Goal: Task Accomplishment & Management: Complete application form

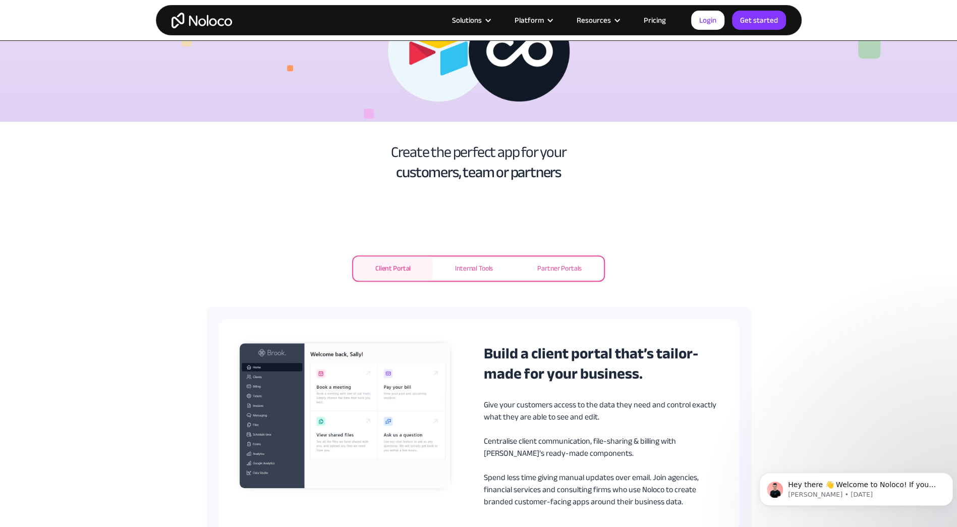
scroll to position [353, 0]
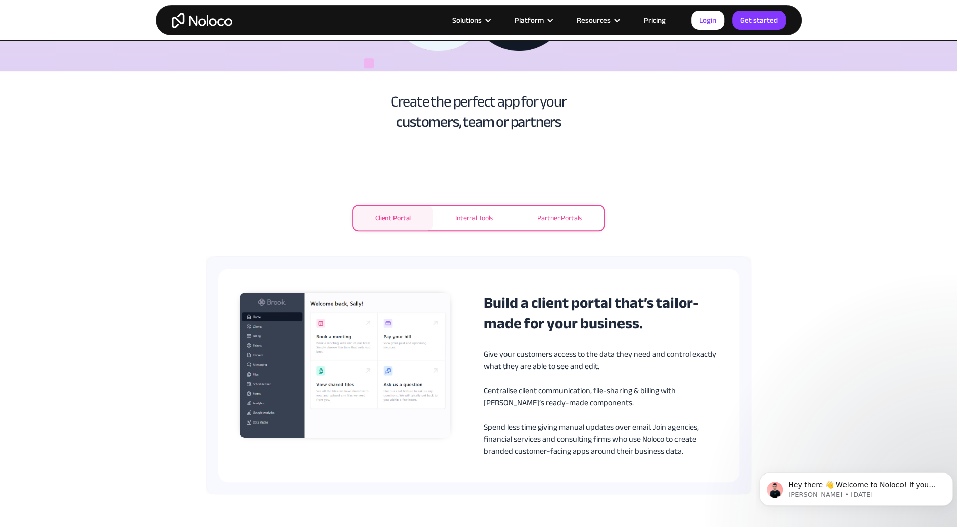
click at [476, 214] on div "Internal Tools" at bounding box center [474, 218] width 38 height 12
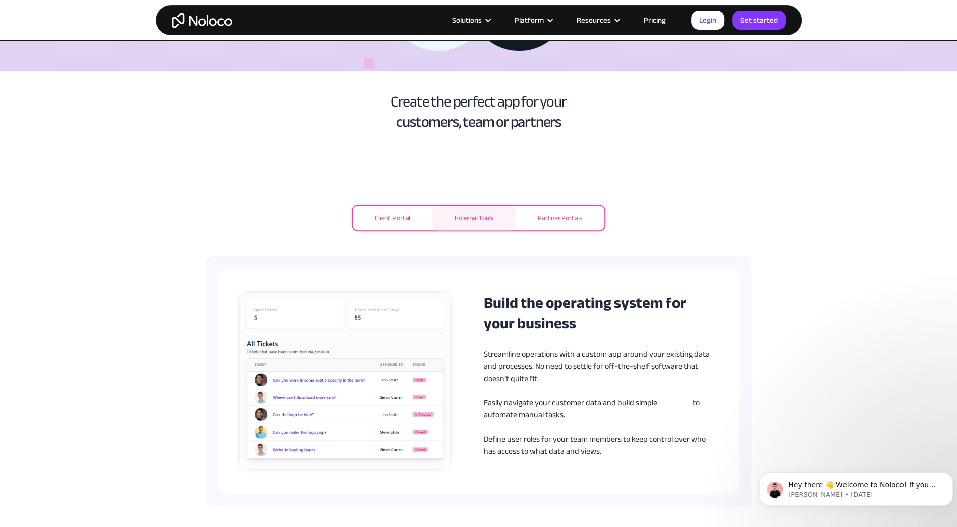
click at [569, 221] on div "Partner Portals" at bounding box center [560, 218] width 44 height 12
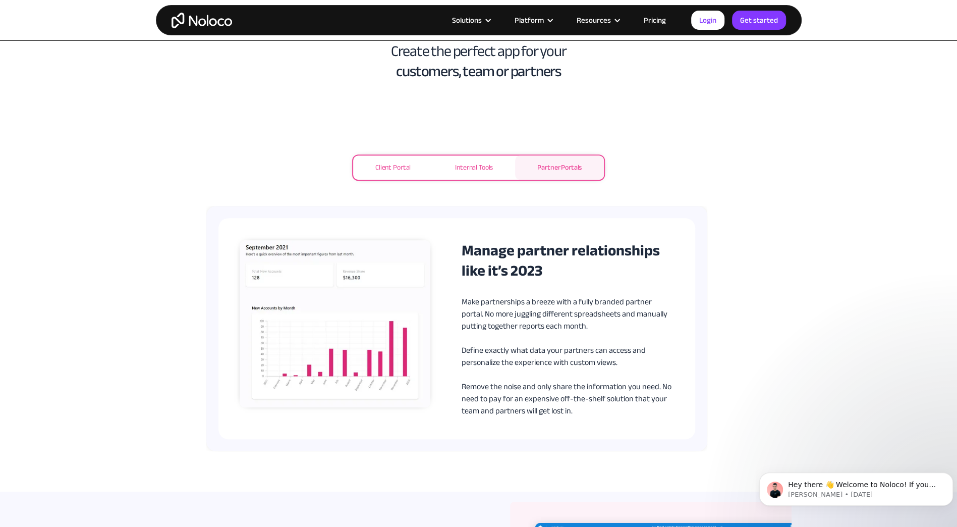
scroll to position [0, 0]
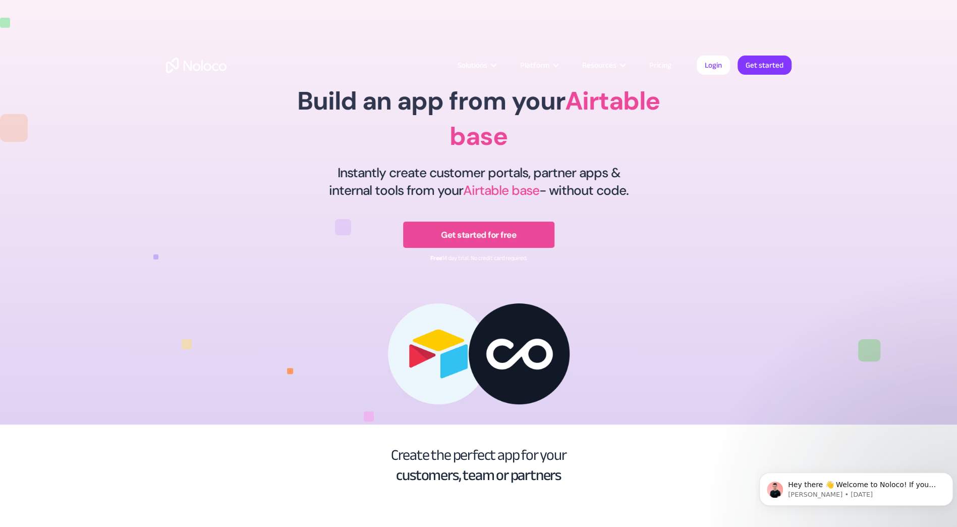
click at [667, 69] on link "Pricing" at bounding box center [660, 65] width 47 height 13
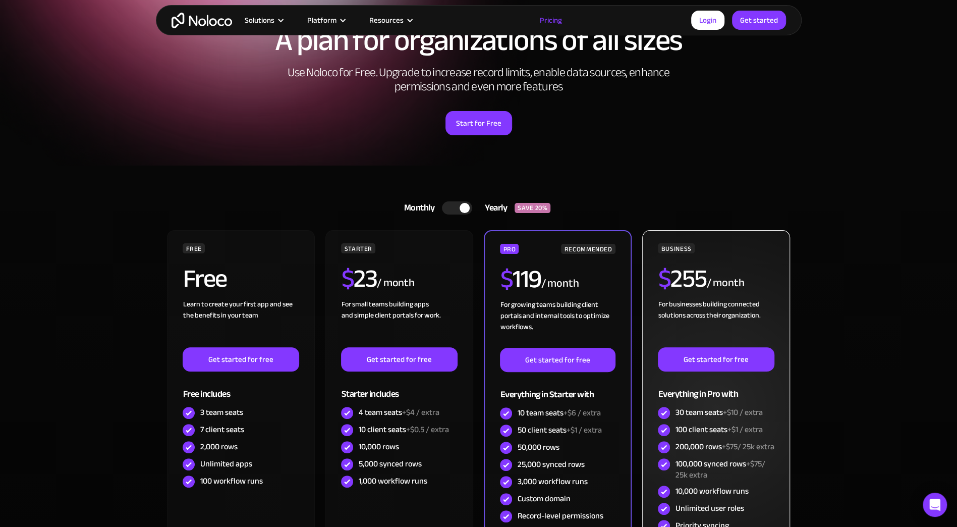
scroll to position [101, 0]
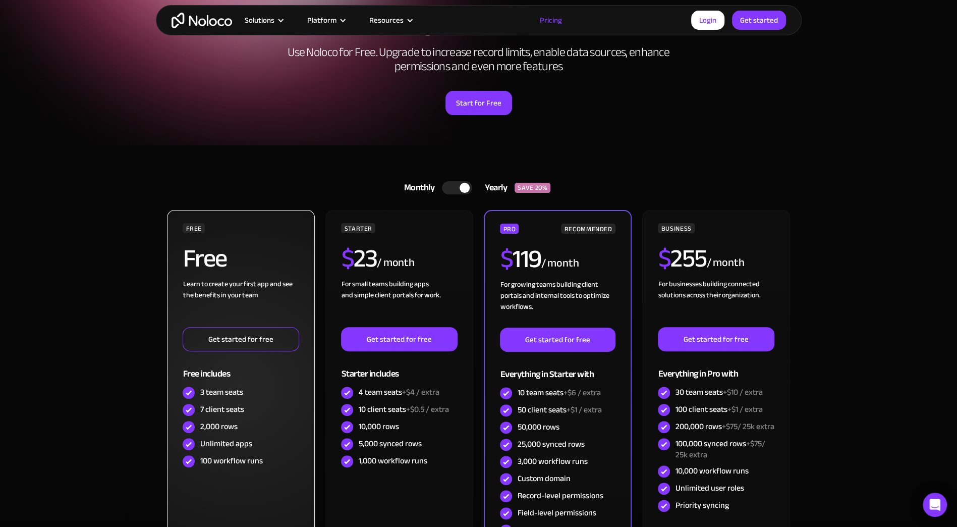
click at [261, 344] on link "Get started for free" at bounding box center [241, 339] width 116 height 24
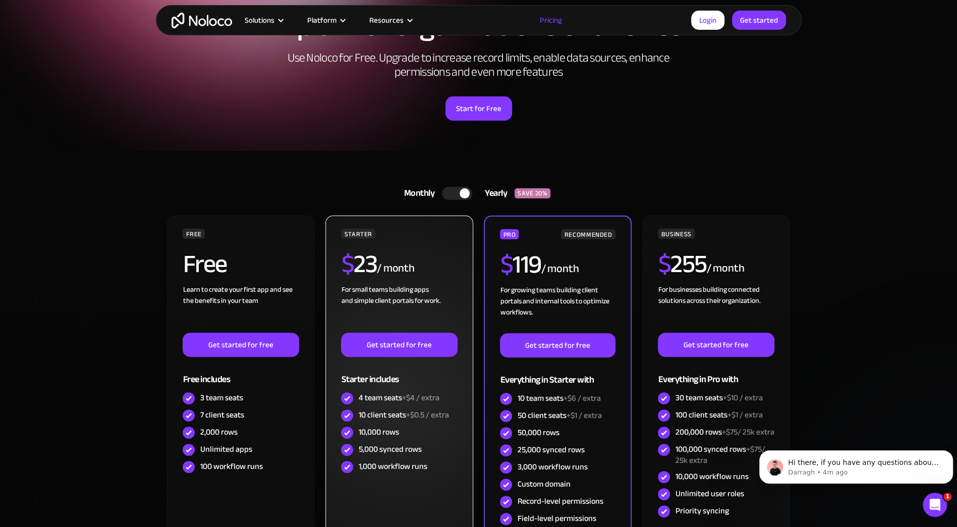
scroll to position [0, 0]
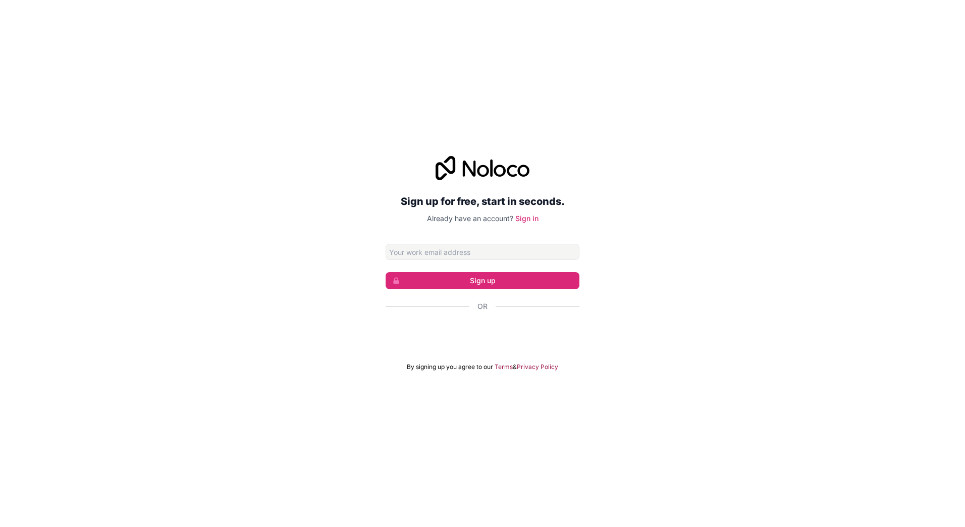
click at [509, 255] on input "Email address" at bounding box center [482, 252] width 194 height 16
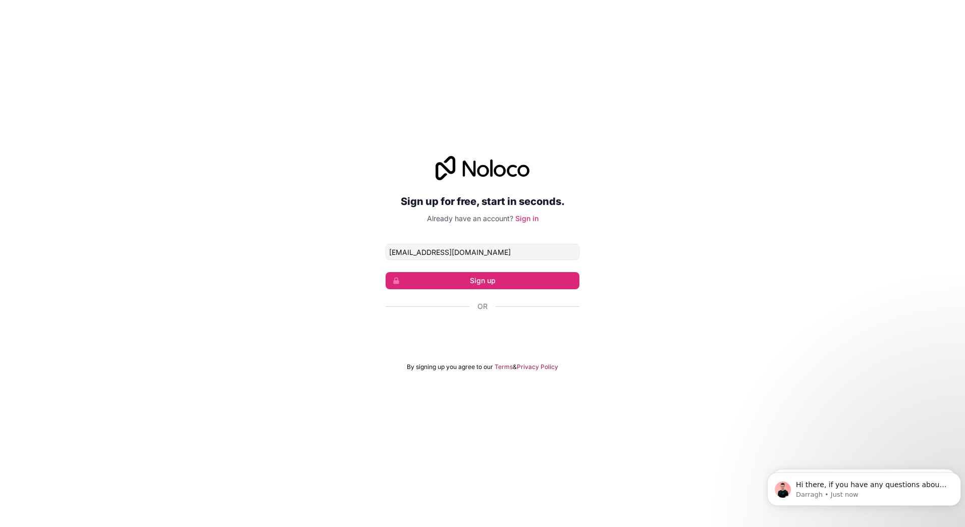
type input "[EMAIL_ADDRESS][DOMAIN_NAME]"
click at [487, 284] on button "Sign up" at bounding box center [482, 280] width 194 height 17
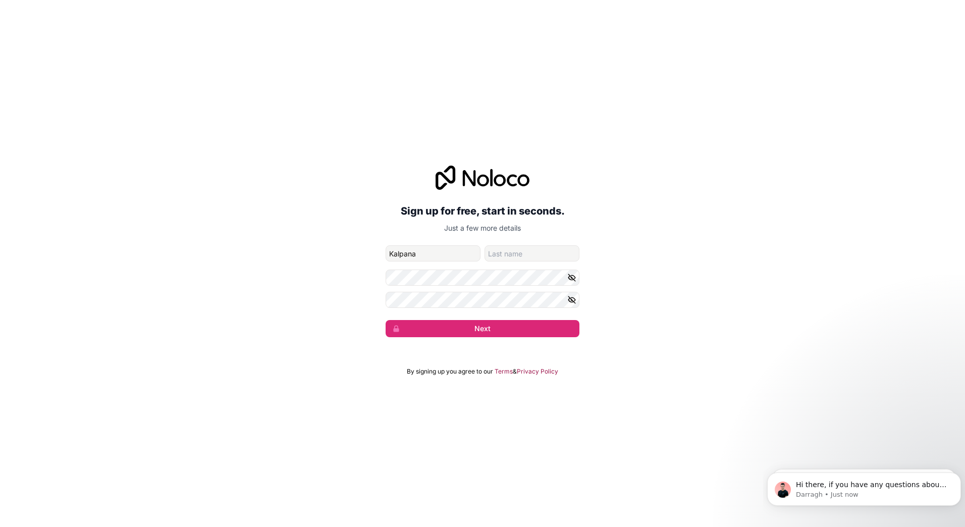
type input "Kalpana"
type input "[PERSON_NAME]"
click at [579, 269] on div at bounding box center [579, 269] width 0 height 0
click at [467, 331] on button "Next" at bounding box center [482, 328] width 194 height 17
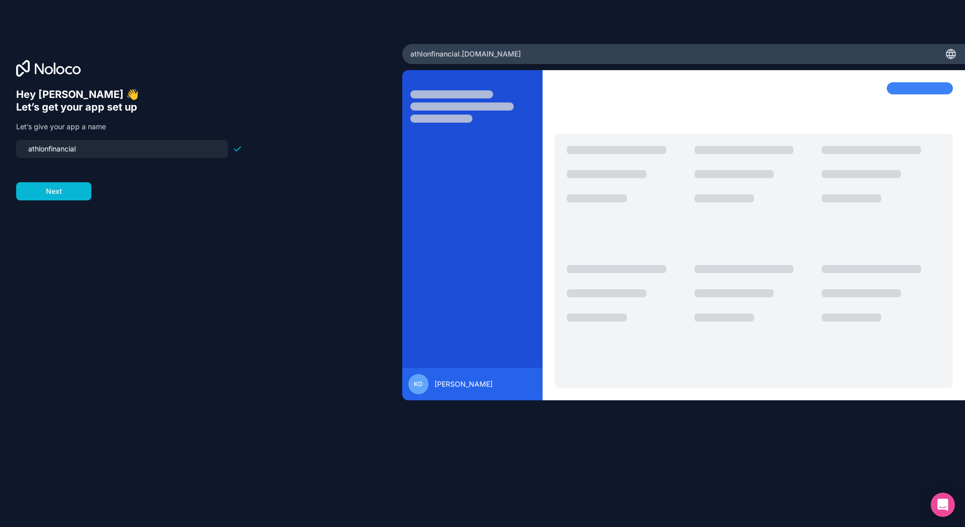
click at [249, 292] on div "Hey Kalpana 👋 Let’s get your app set up Let’s give your app a name athlonfinanc…" at bounding box center [201, 277] width 370 height 378
click at [107, 149] on input "athlonfinancial" at bounding box center [122, 149] width 200 height 14
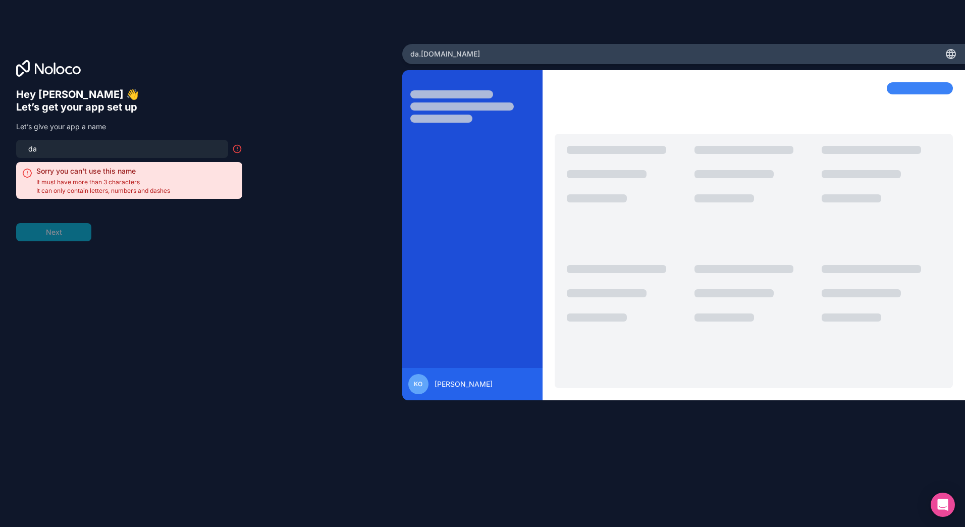
type input "d"
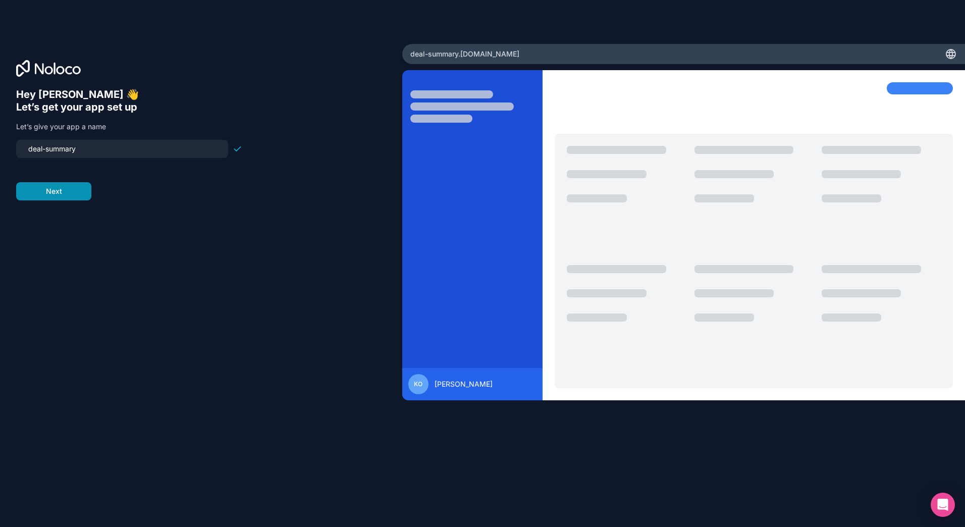
type input "deal-summary"
click at [60, 193] on button "Next" at bounding box center [53, 191] width 75 height 18
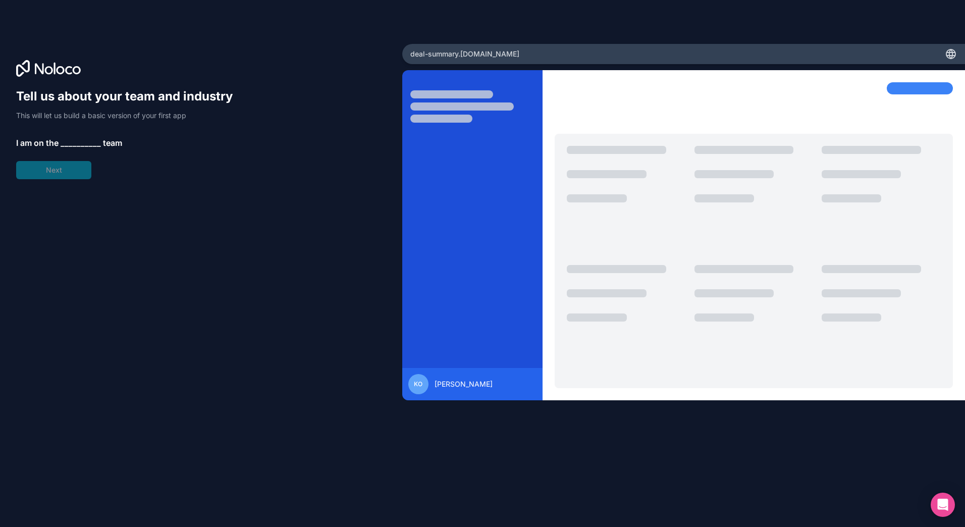
click at [83, 141] on span "__________" at bounding box center [81, 143] width 40 height 12
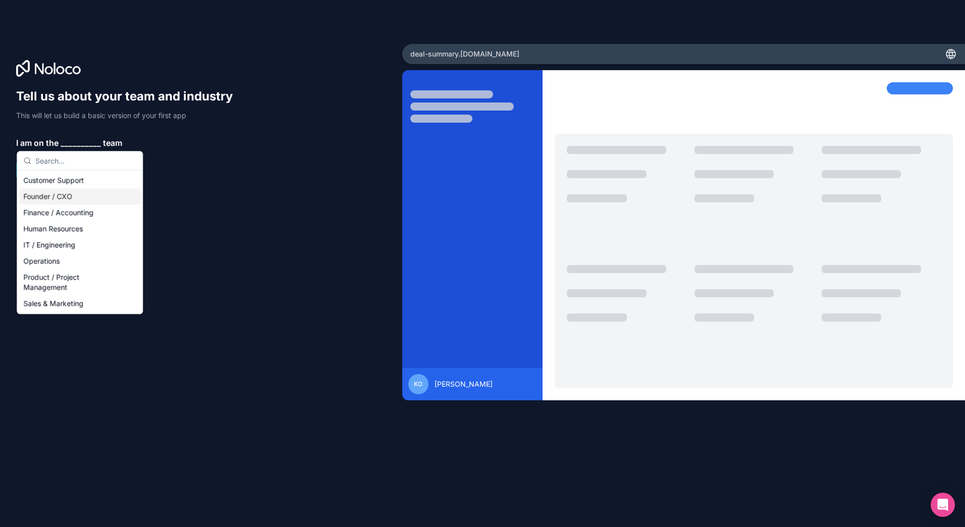
click at [62, 193] on div "Founder / CXO" at bounding box center [79, 196] width 121 height 16
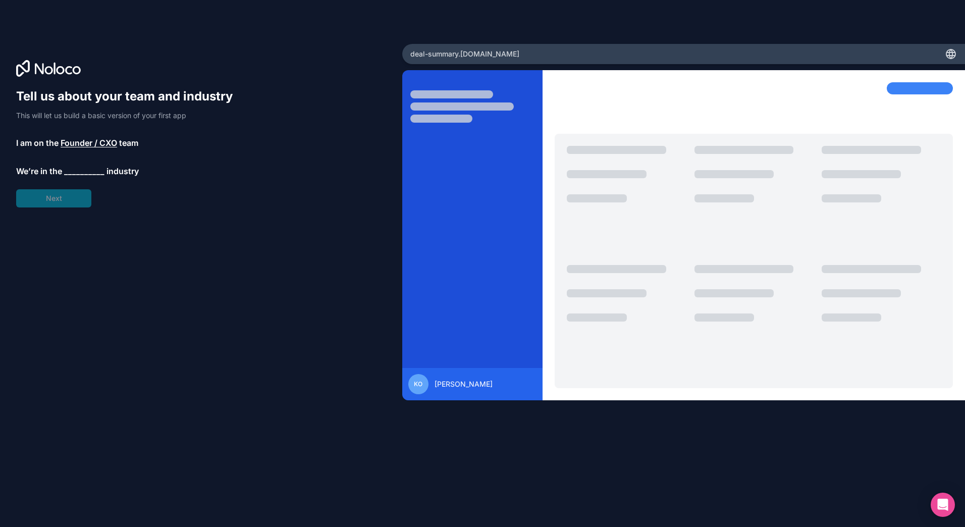
click at [88, 166] on span "__________" at bounding box center [84, 171] width 40 height 12
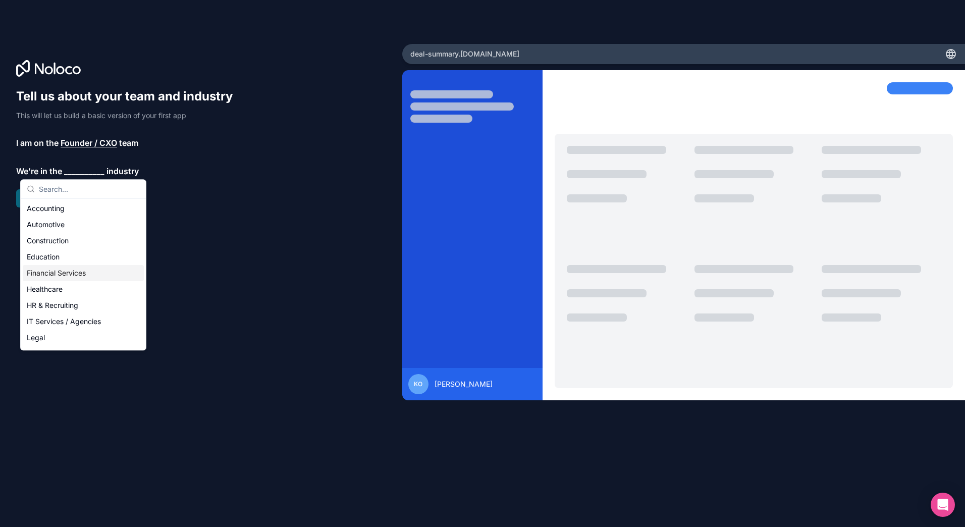
click at [70, 275] on div "Financial Services" at bounding box center [83, 273] width 121 height 16
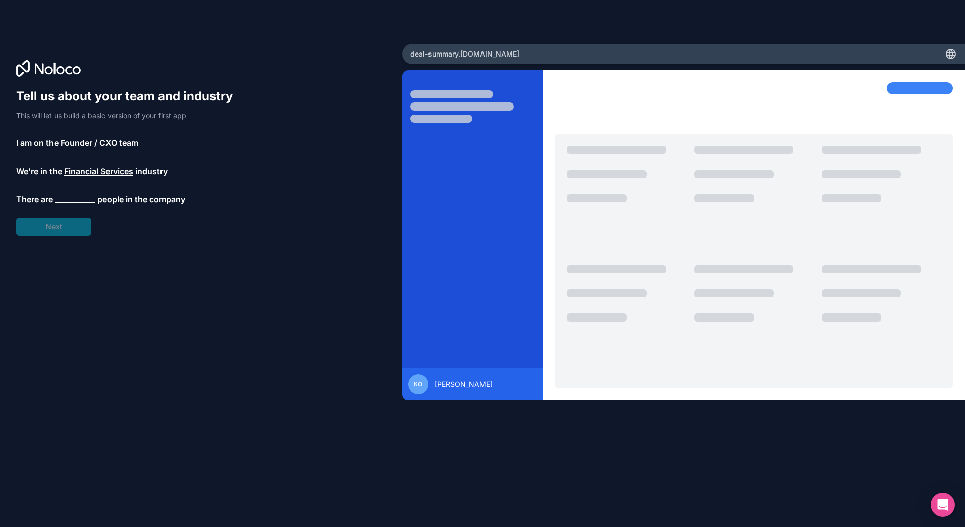
click at [70, 203] on span "__________" at bounding box center [75, 199] width 40 height 12
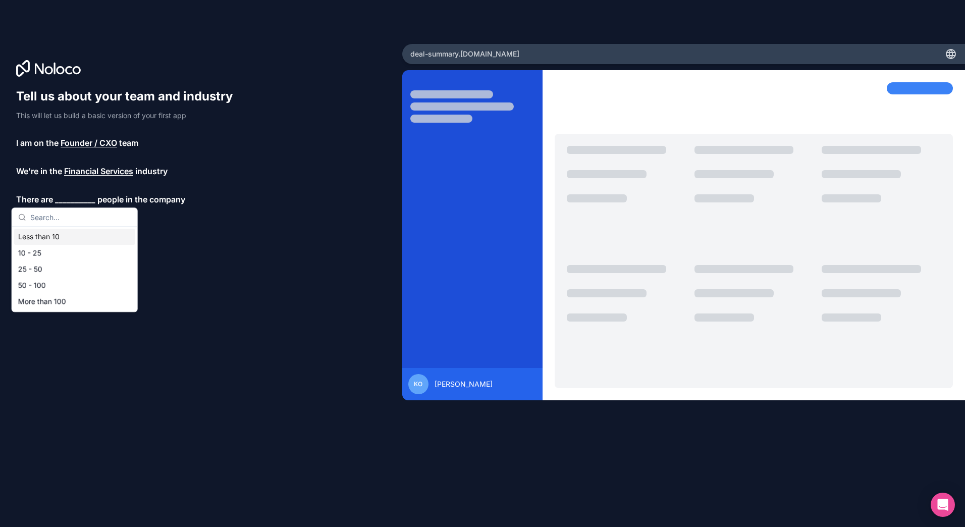
click at [44, 237] on div "Less than 10" at bounding box center [74, 237] width 121 height 16
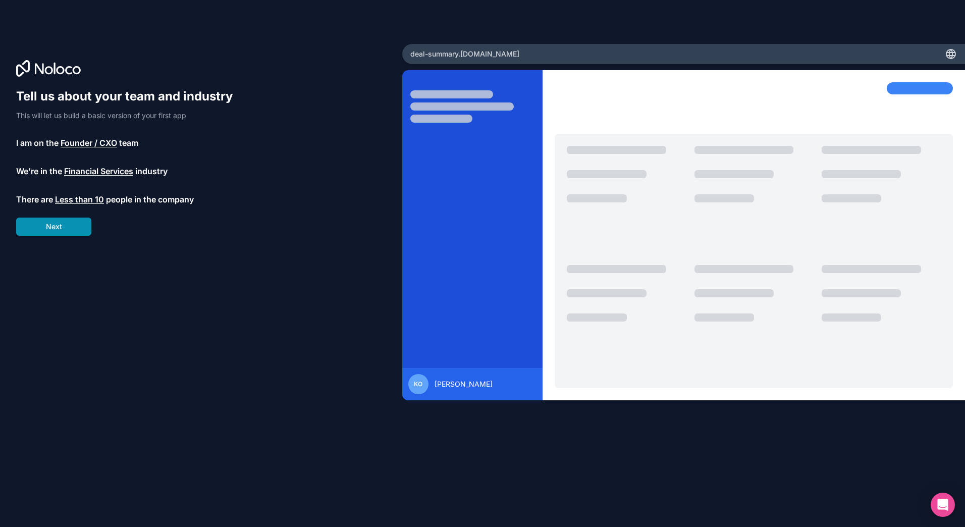
click at [65, 230] on button "Next" at bounding box center [53, 226] width 75 height 18
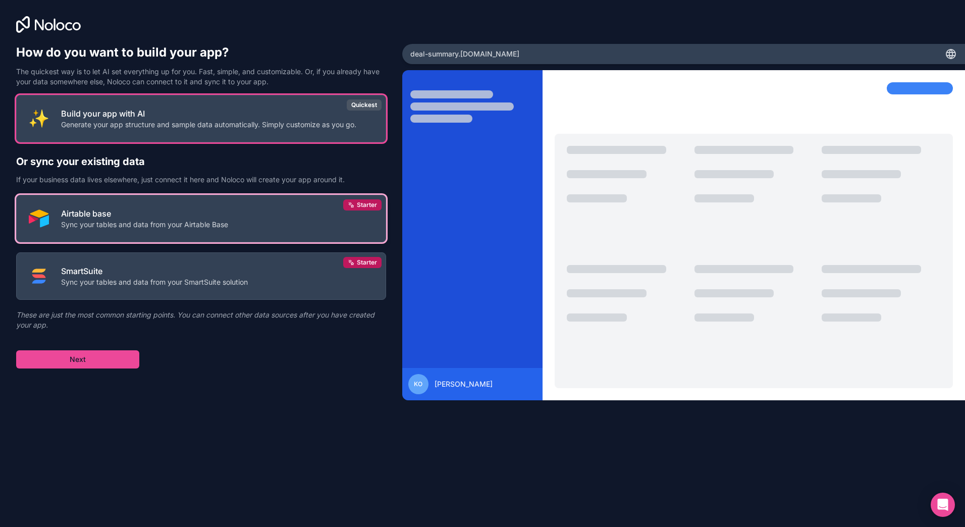
click at [97, 213] on p "Airtable base" at bounding box center [144, 213] width 167 height 12
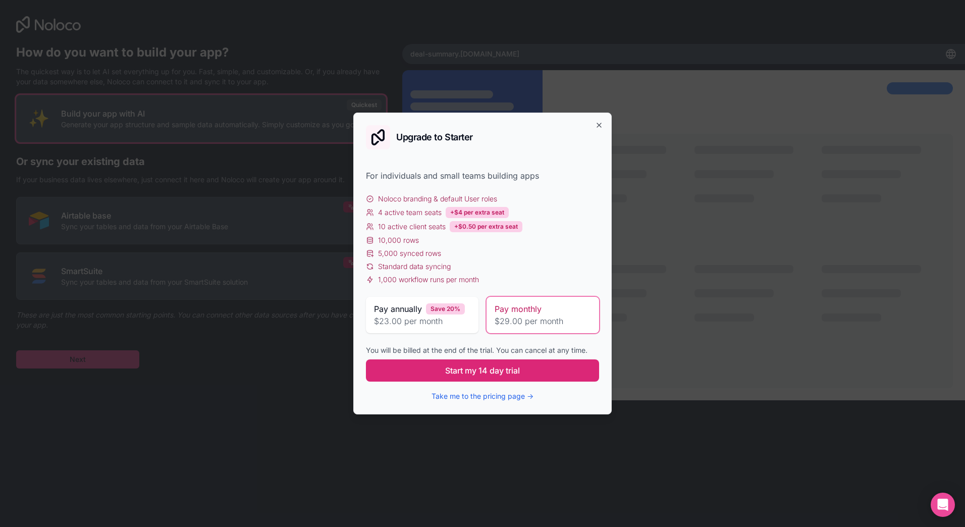
click at [509, 373] on span "Start my 14 day trial" at bounding box center [482, 370] width 75 height 12
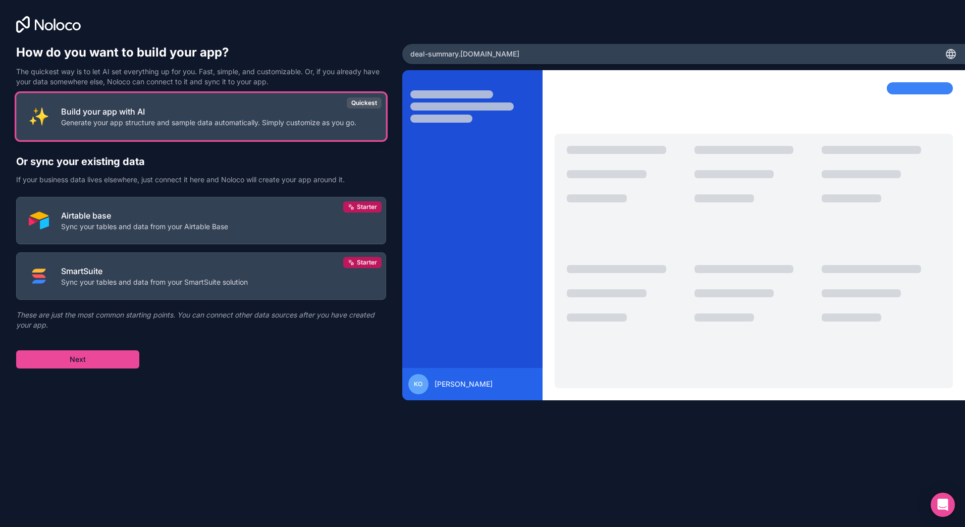
click at [268, 122] on p "Generate your app structure and sample data automatically. Simply customize as …" at bounding box center [208, 123] width 295 height 10
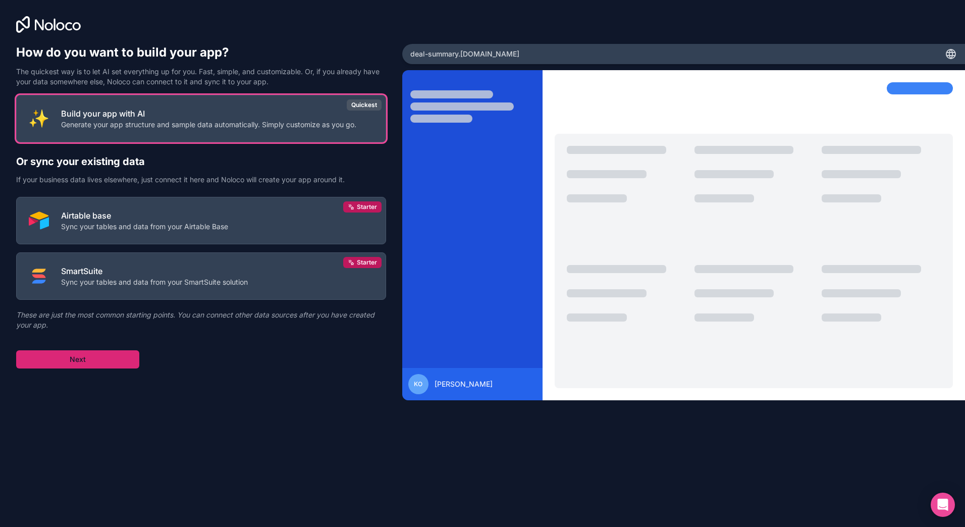
click at [108, 354] on button "Next" at bounding box center [77, 359] width 123 height 18
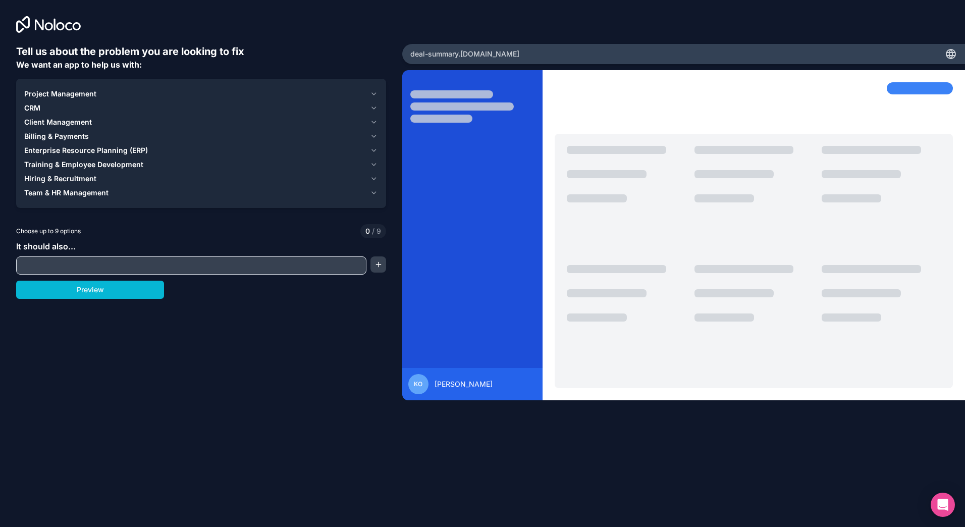
click at [69, 134] on span "Billing & Payments" at bounding box center [56, 136] width 65 height 10
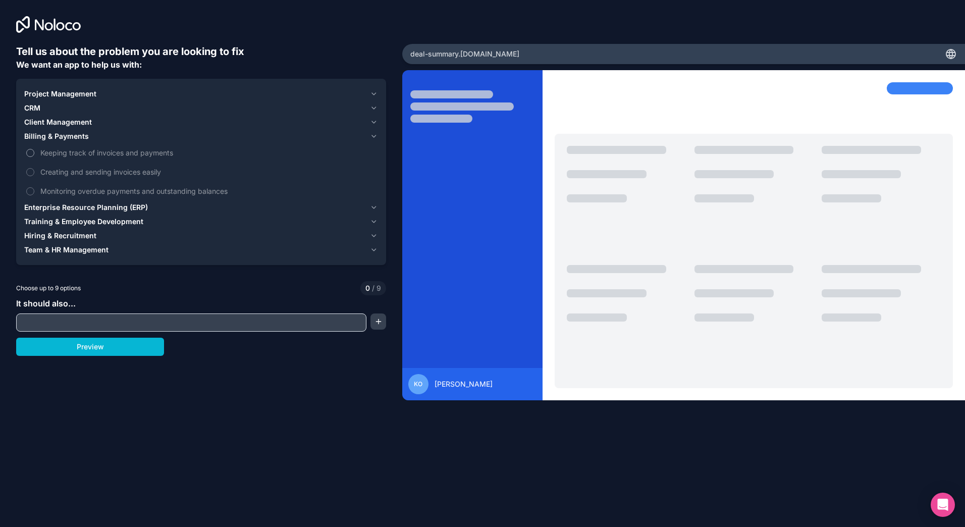
click at [139, 155] on span "Keeping track of invoices and payments" at bounding box center [207, 152] width 335 height 11
click at [34, 155] on button "Keeping track of invoices and payments" at bounding box center [30, 153] width 8 height 8
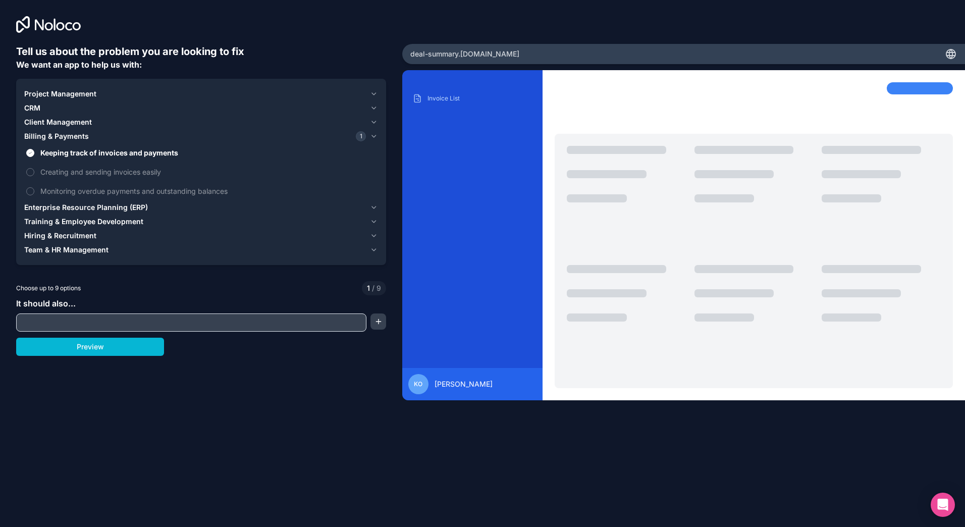
click at [126, 320] on input "text" at bounding box center [191, 322] width 345 height 14
click at [378, 323] on button "button" at bounding box center [377, 321] width 15 height 16
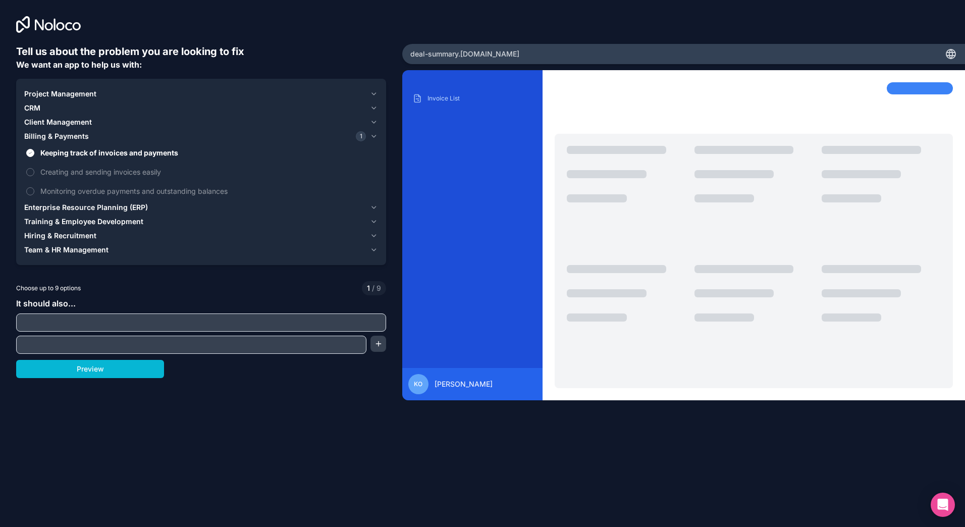
click at [379, 323] on input "text" at bounding box center [201, 322] width 365 height 14
click at [131, 375] on button "Preview" at bounding box center [90, 369] width 148 height 18
click at [165, 320] on input "text" at bounding box center [201, 322] width 365 height 14
click at [123, 171] on span "Creating and sending invoices easily" at bounding box center [207, 171] width 335 height 11
click at [34, 171] on button "Creating and sending invoices easily" at bounding box center [30, 172] width 8 height 8
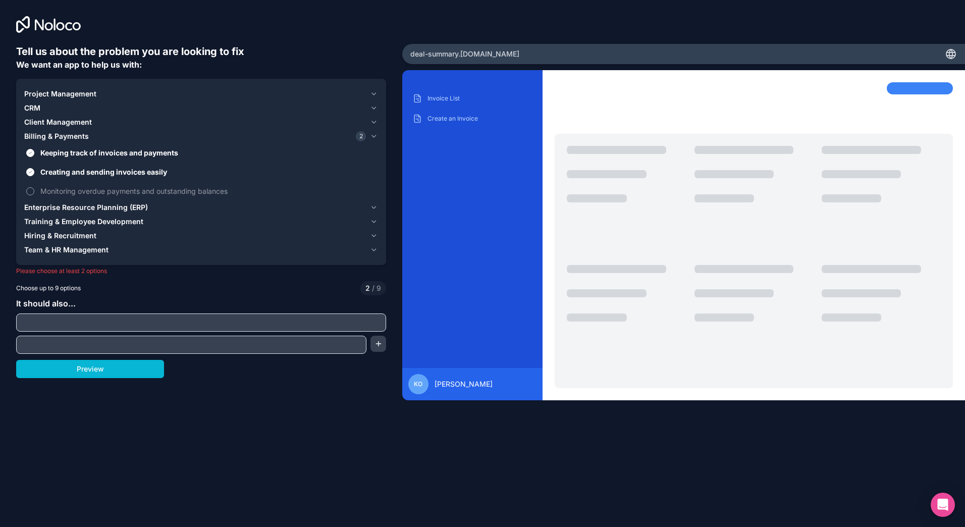
click at [121, 193] on span "Monitoring overdue payments and outstanding balances" at bounding box center [207, 191] width 335 height 11
click at [34, 193] on button "Monitoring overdue payments and outstanding balances" at bounding box center [30, 191] width 8 height 8
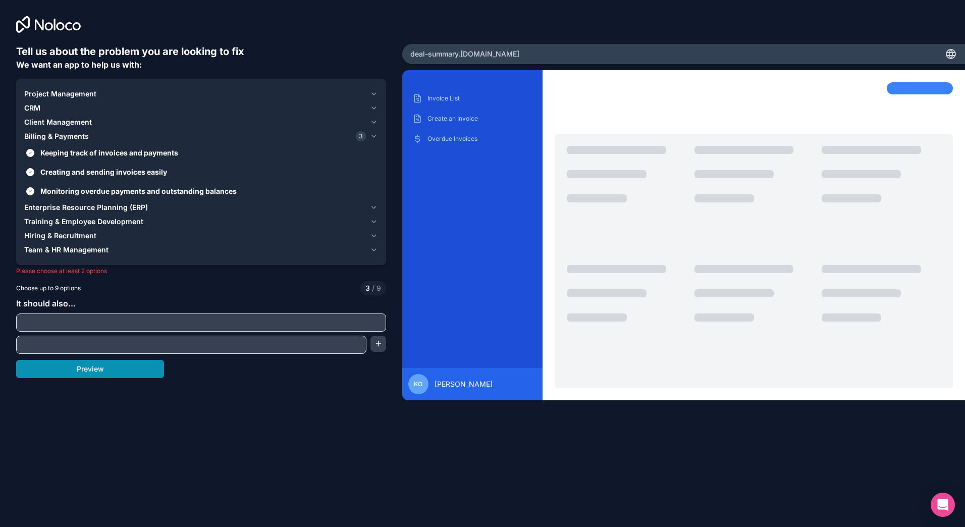
click at [121, 376] on button "Preview" at bounding box center [90, 369] width 148 height 18
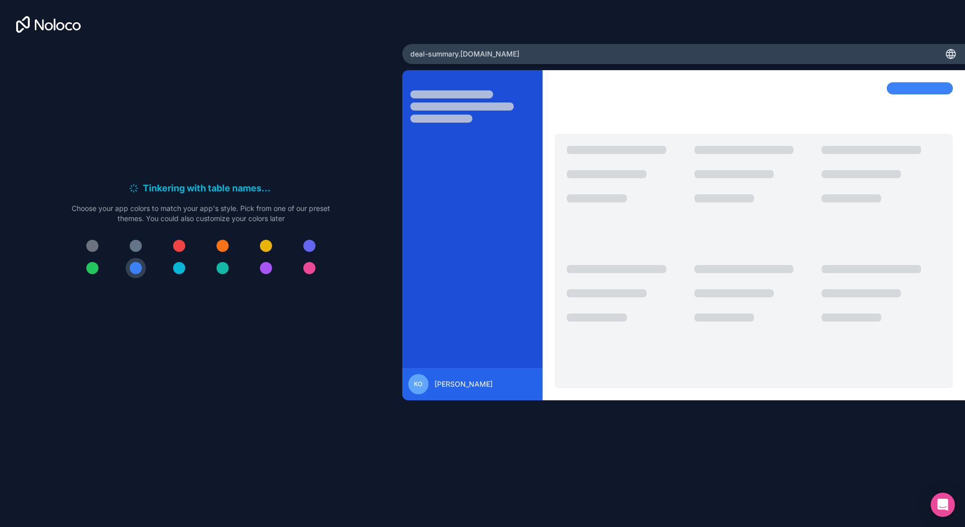
click at [95, 267] on div at bounding box center [92, 268] width 12 height 12
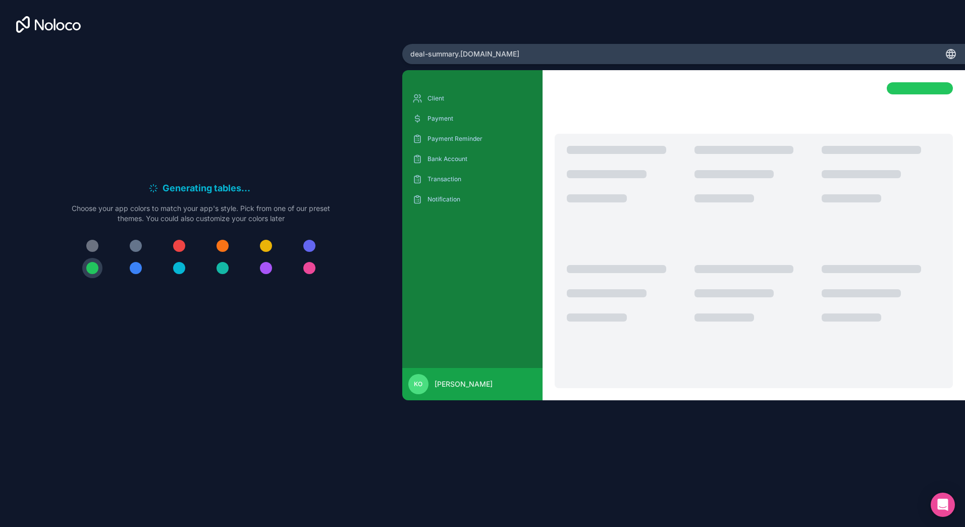
click at [225, 271] on div at bounding box center [222, 268] width 12 height 12
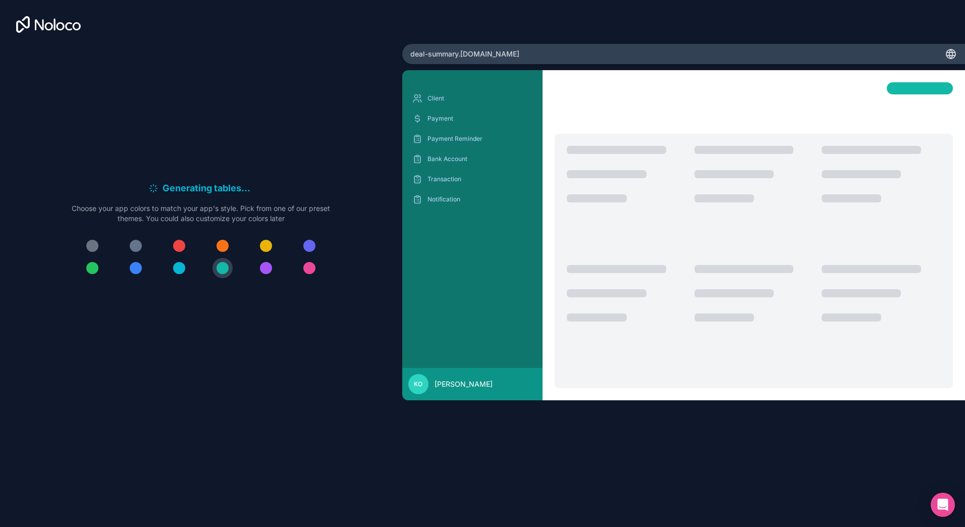
click at [177, 271] on div at bounding box center [179, 268] width 12 height 12
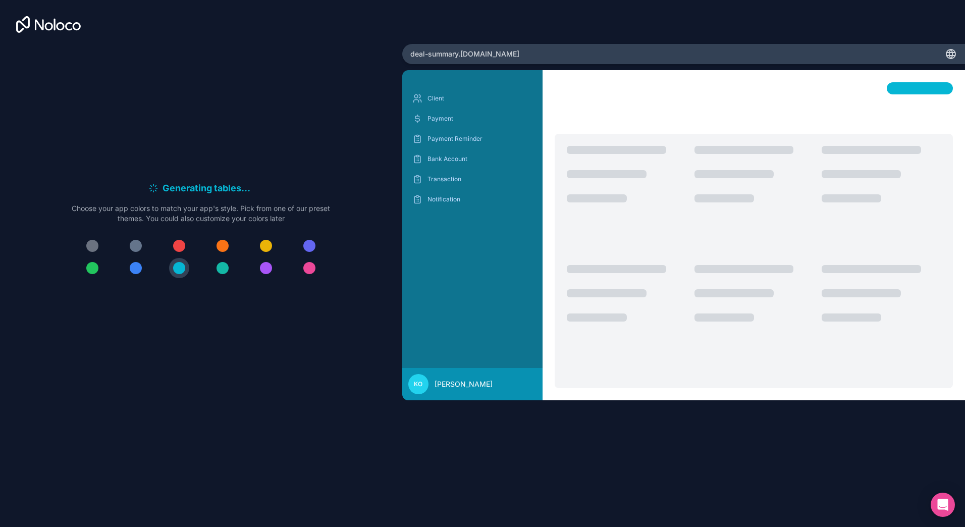
click at [141, 271] on button at bounding box center [136, 268] width 20 height 20
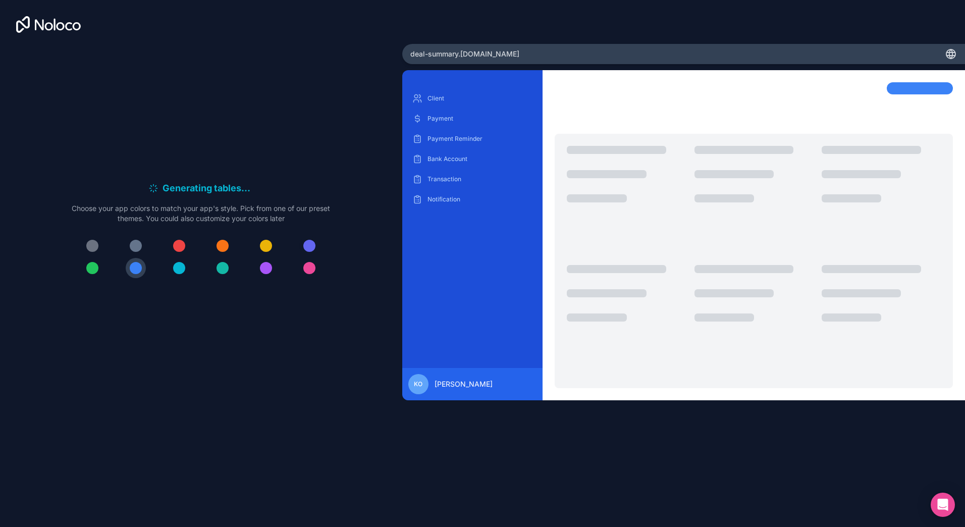
click at [310, 249] on div at bounding box center [309, 246] width 12 height 12
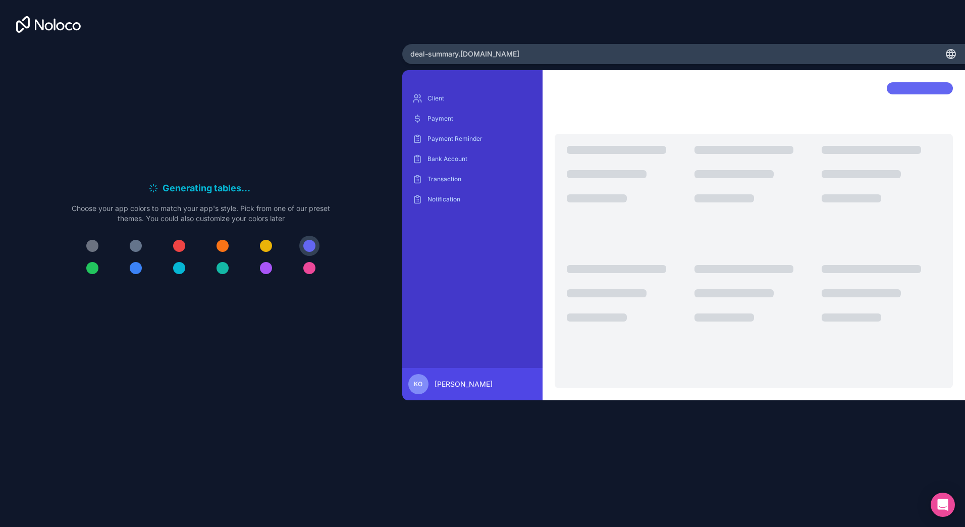
click at [265, 272] on div at bounding box center [266, 268] width 12 height 12
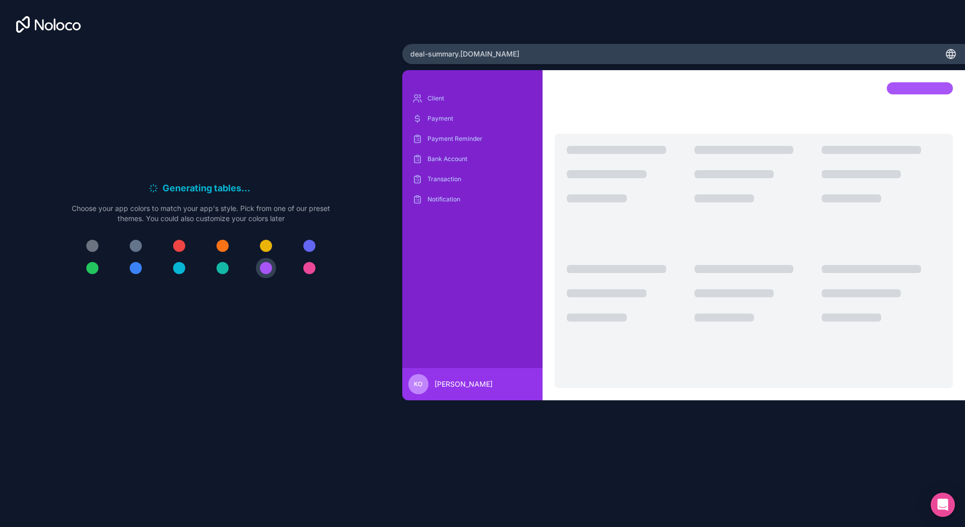
click at [138, 270] on div at bounding box center [136, 268] width 12 height 12
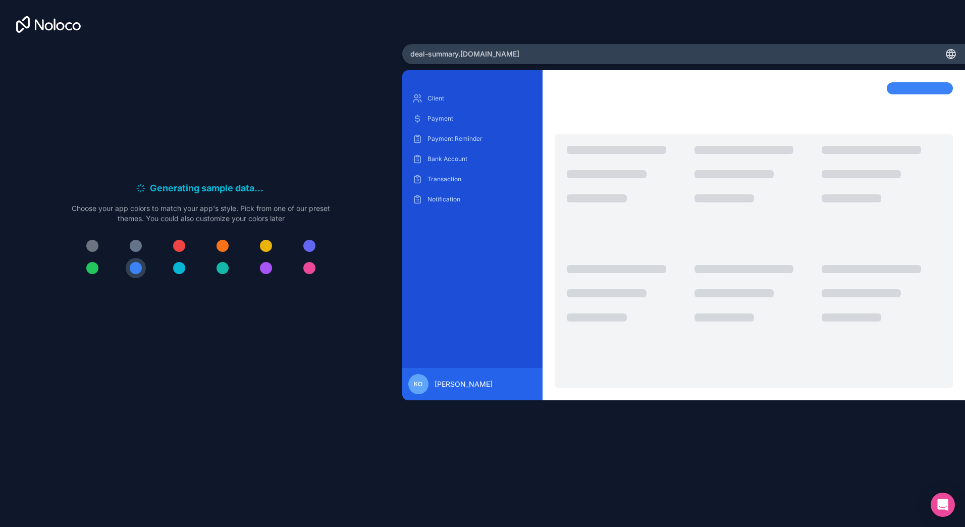
click at [91, 268] on div at bounding box center [92, 268] width 12 height 12
